Goal: Complete application form: Complete application form

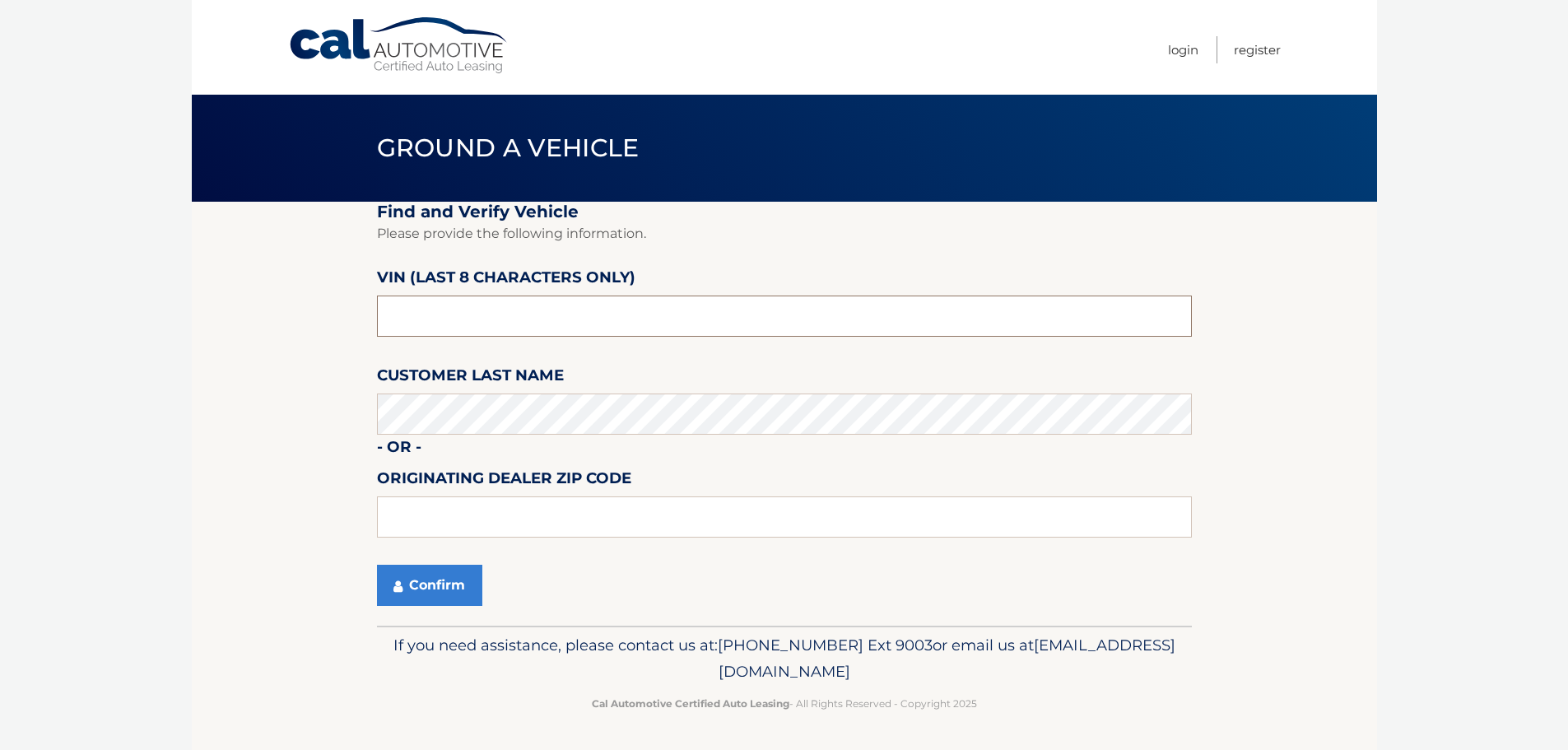
click at [456, 329] on input "text" at bounding box center [784, 316] width 815 height 41
type input "NM174192"
click at [459, 591] on button "Confirm" at bounding box center [429, 585] width 105 height 41
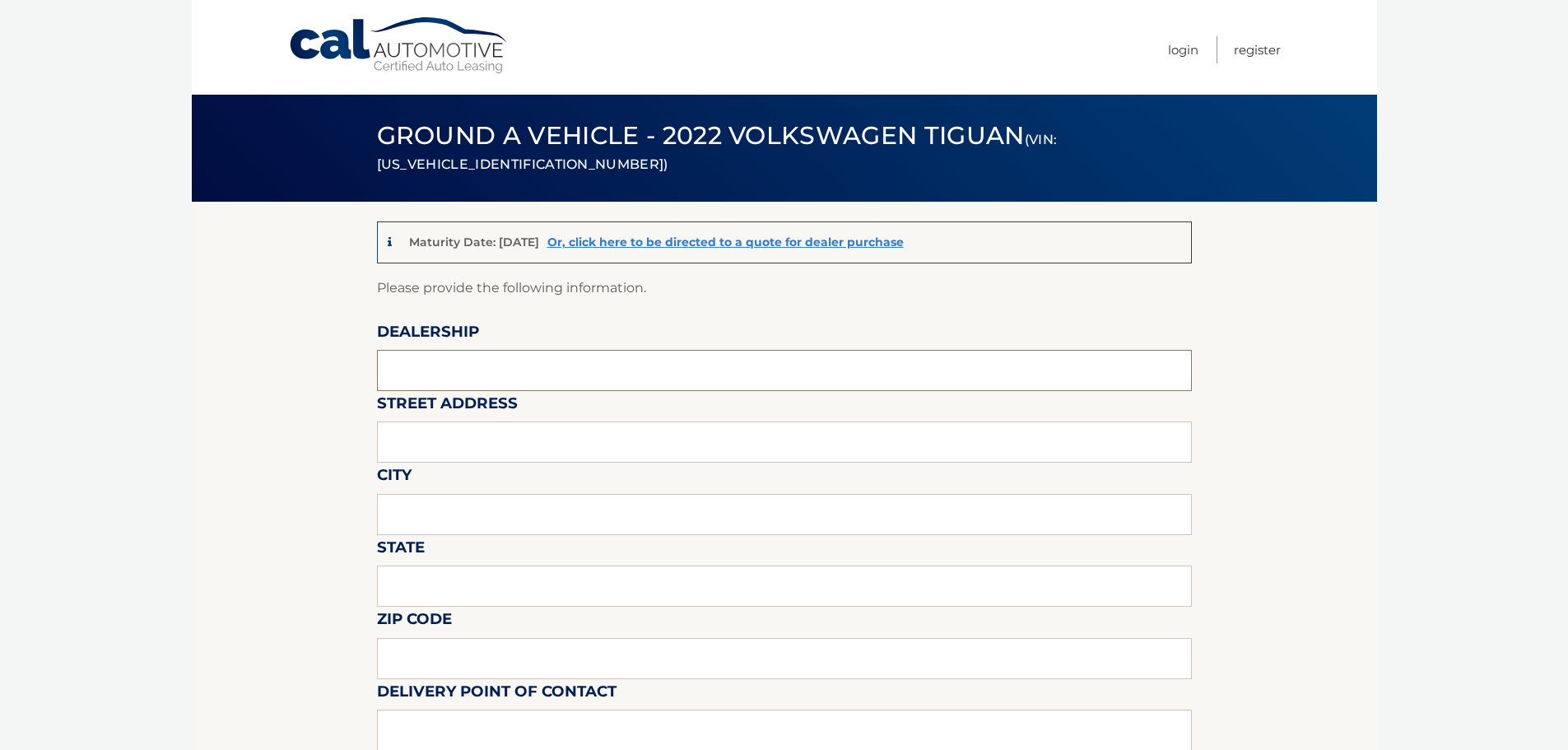
click at [515, 365] on input "text" at bounding box center [784, 370] width 815 height 41
type input "[PERSON_NAME] VOLVO CARS COCONUT CREEK"
type input "[STREET_ADDRESS]"
type input "[GEOGRAPHIC_DATA]"
type input "FL"
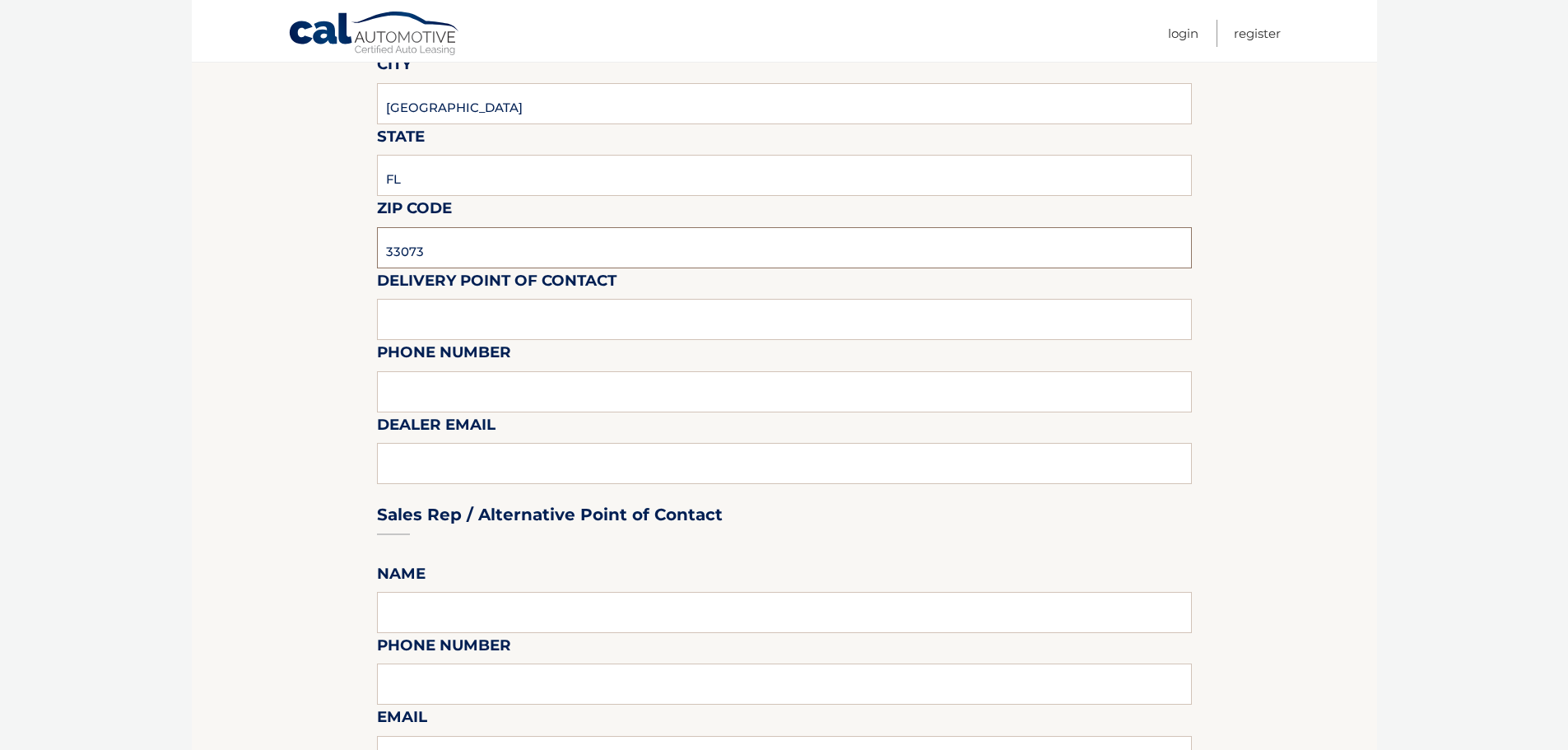
scroll to position [412, 0]
type input "33073"
type input "VOLVO SALES FRONT DESK"
type input "9545903760"
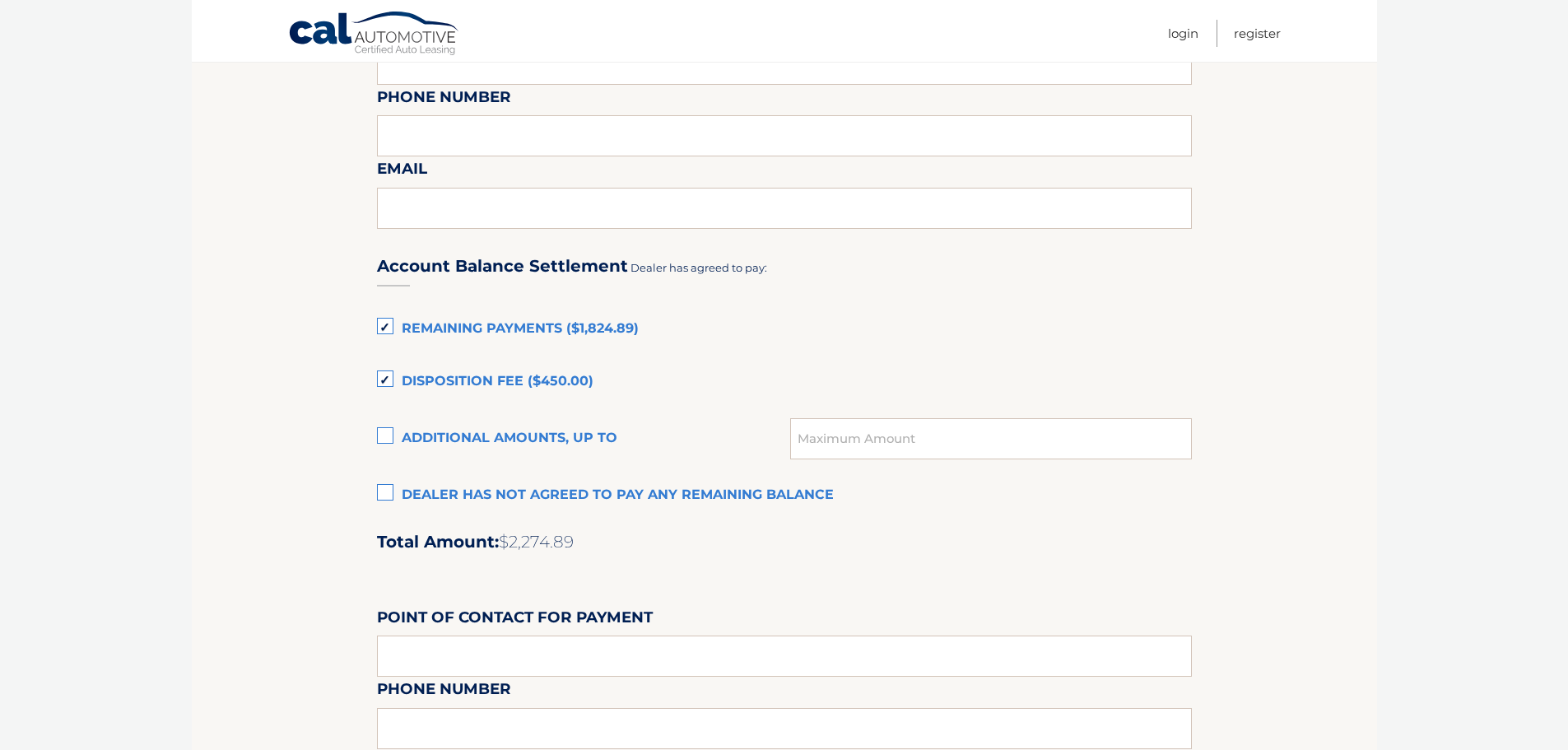
scroll to position [988, 0]
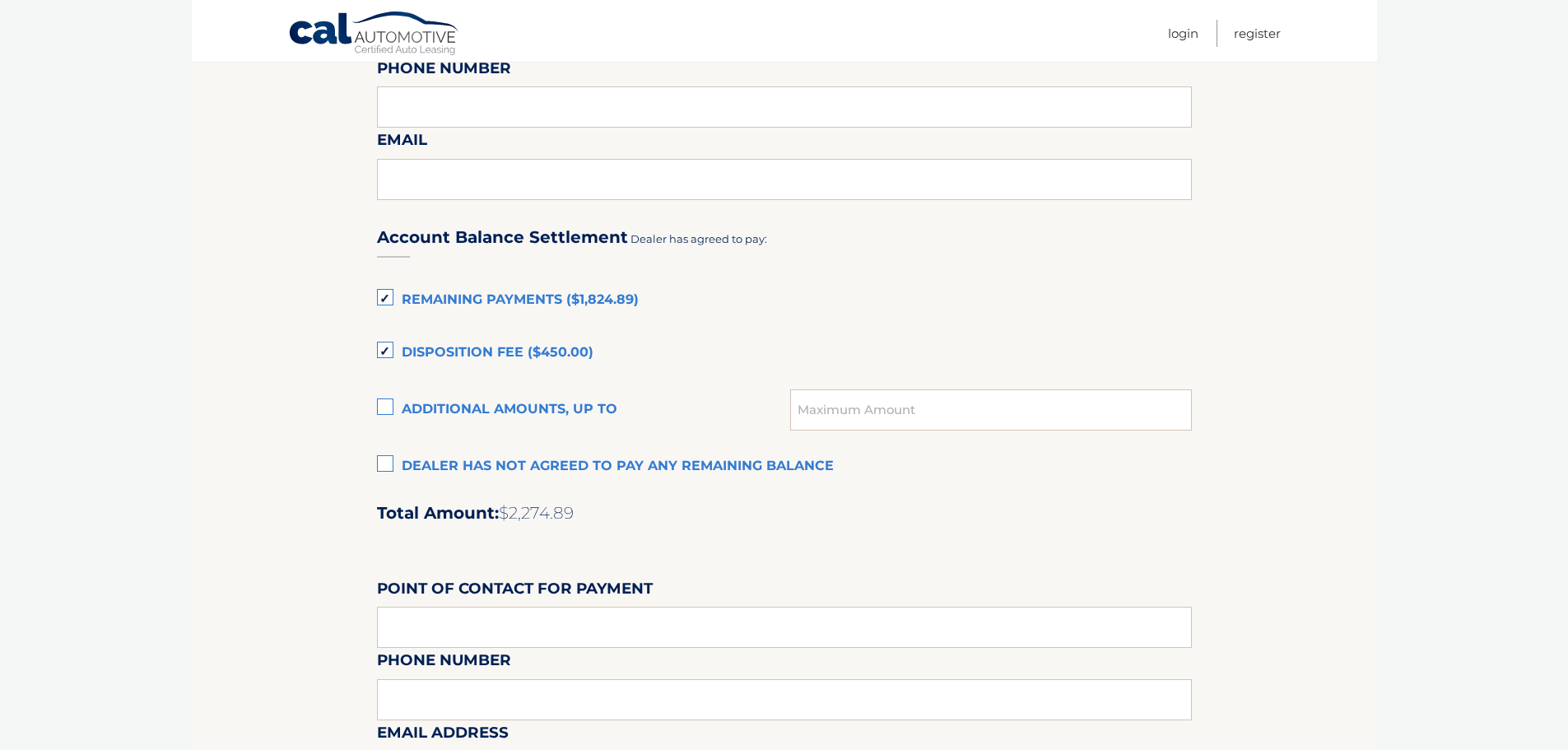
type input "[EMAIL_ADDRESS][DOMAIN_NAME]"
click at [387, 347] on label "Disposition Fee ($450.00)" at bounding box center [784, 352] width 815 height 33
click at [0, 0] on input "Disposition Fee ($450.00)" at bounding box center [0, 0] width 0 height 0
click at [384, 300] on label "Remaining Payments ($1,824.89)" at bounding box center [784, 300] width 815 height 33
click at [0, 0] on input "Remaining Payments ($1,824.89)" at bounding box center [0, 0] width 0 height 0
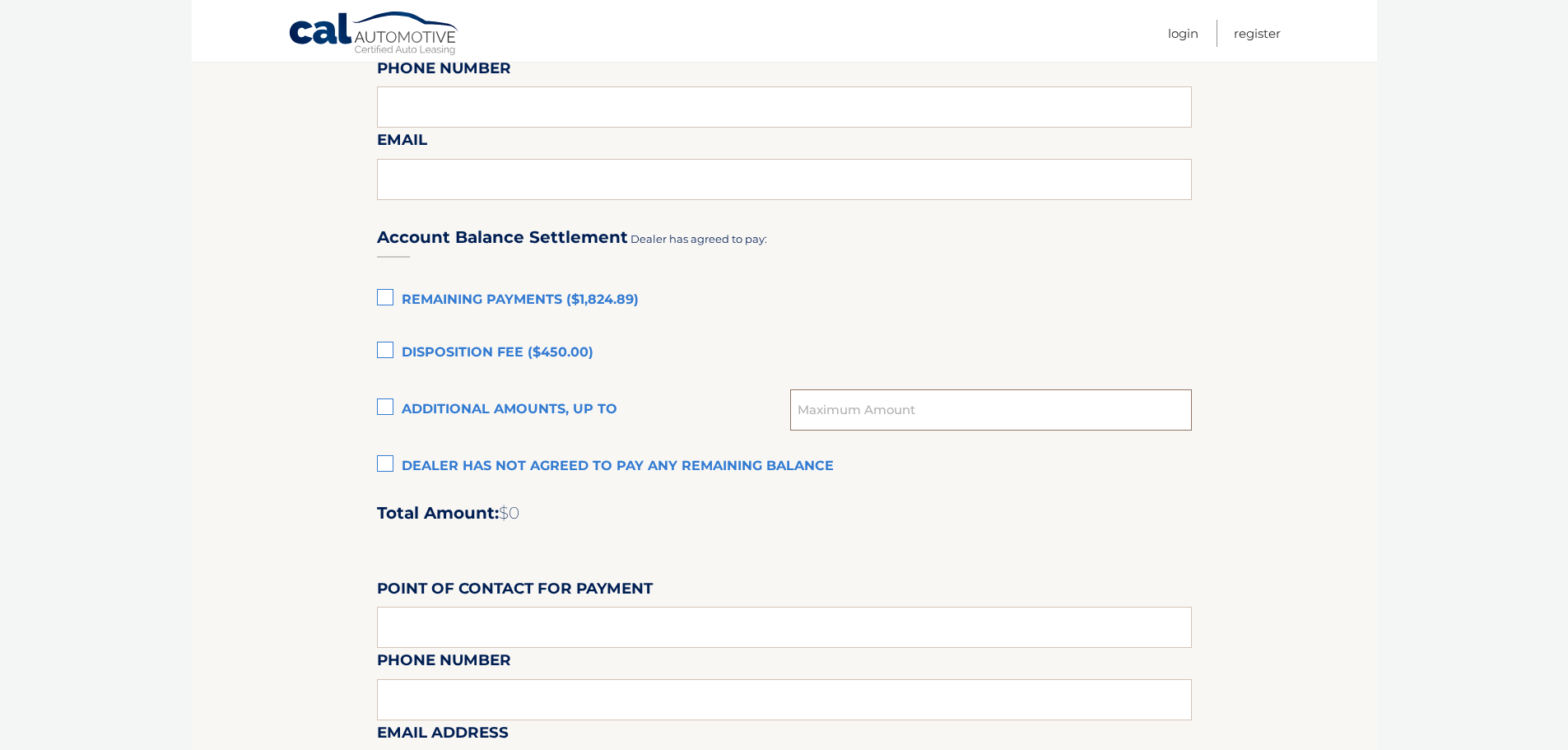
click at [823, 411] on input "text" at bounding box center [991, 410] width 401 height 41
type input "1758.92"
click at [908, 516] on h2 "Total Amount: $0" at bounding box center [784, 513] width 815 height 20
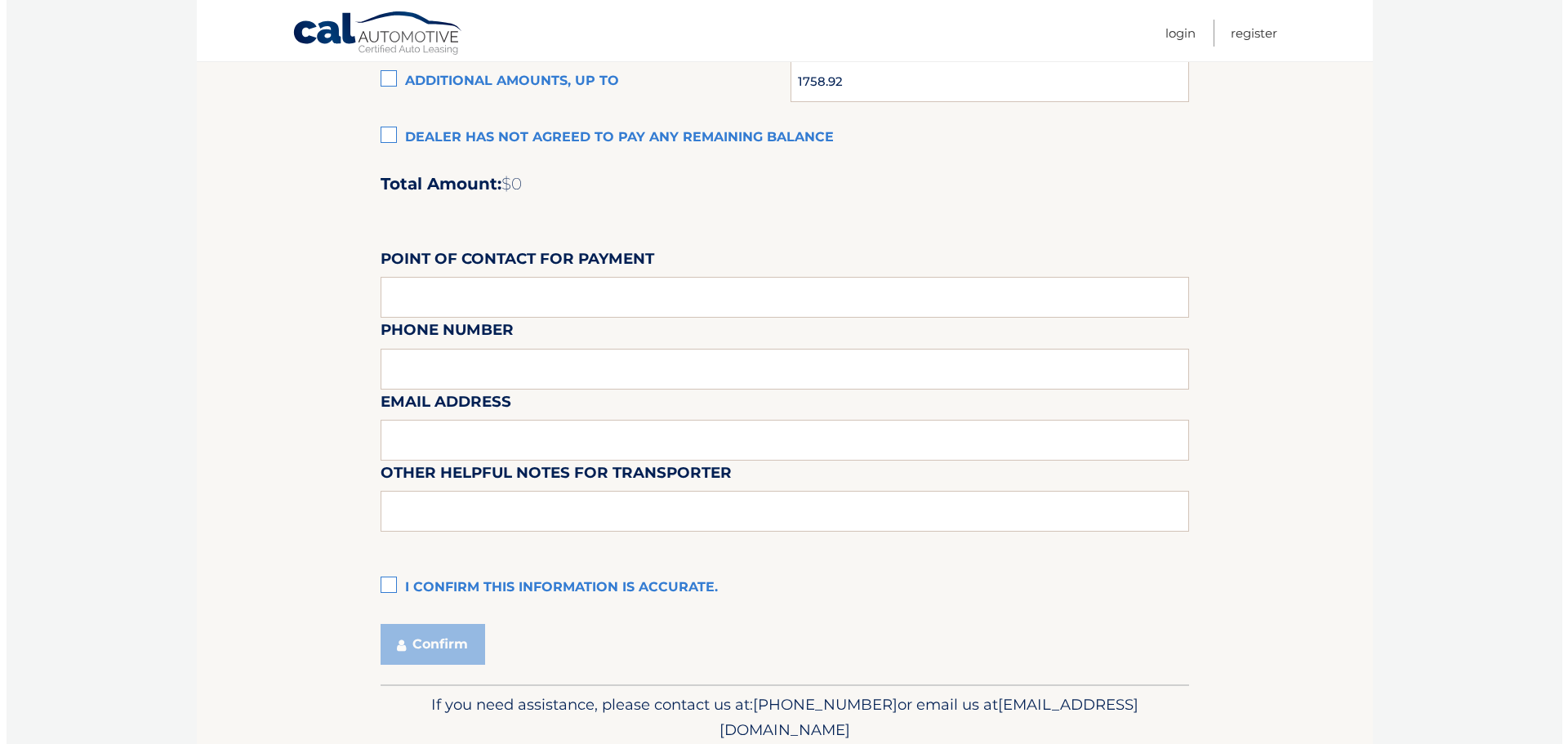
scroll to position [1307, 0]
click at [379, 586] on label "I confirm this information is accurate." at bounding box center [778, 586] width 808 height 33
click at [0, 0] on input "I confirm this information is accurate." at bounding box center [0, 0] width 0 height 0
click at [429, 648] on button "Confirm" at bounding box center [426, 643] width 105 height 40
